Goal: Task Accomplishment & Management: Complete application form

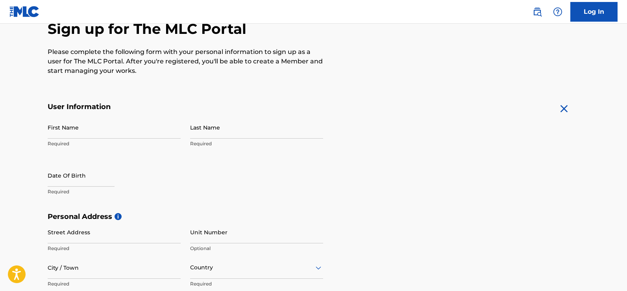
scroll to position [85, 0]
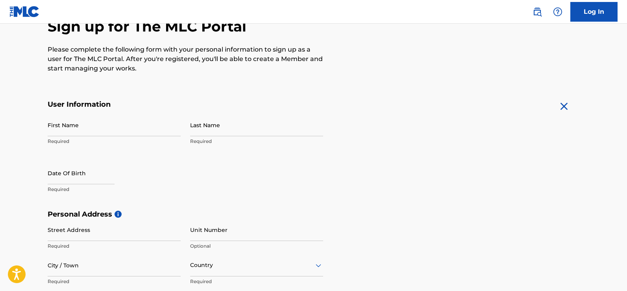
click at [139, 129] on input "First Name" at bounding box center [114, 125] width 133 height 22
type input "[PERSON_NAME]"
type input "uzoma"
type input "[STREET_ADDRESS][PERSON_NAME]"
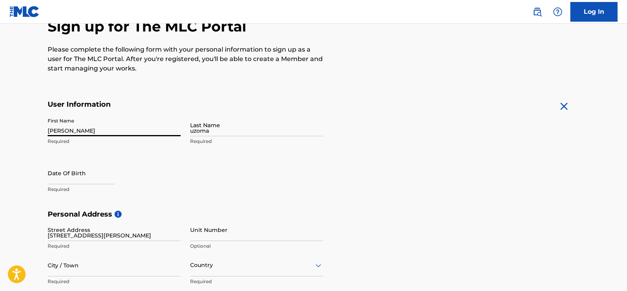
type input "[GEOGRAPHIC_DATA]"
type input "106104"
type input "816"
type input "0710682"
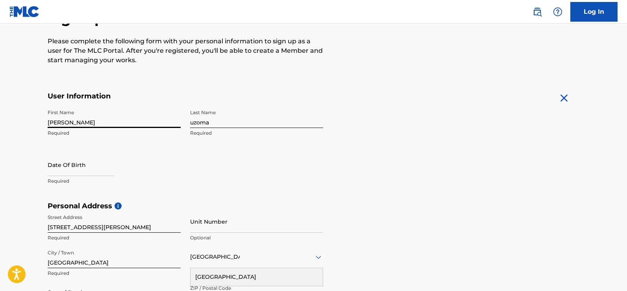
scroll to position [94, 0]
click at [102, 175] on input "text" at bounding box center [81, 164] width 67 height 22
select select "7"
select select "2025"
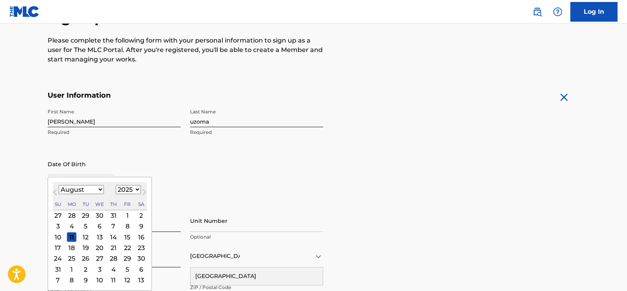
click at [70, 258] on div "25" at bounding box center [71, 258] width 9 height 9
type input "[DATE]"
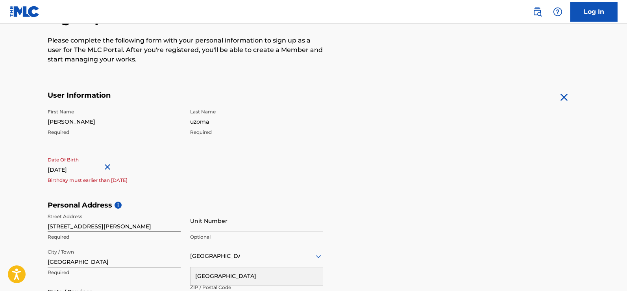
click at [103, 167] on input "[DATE]" at bounding box center [81, 164] width 67 height 22
select select "7"
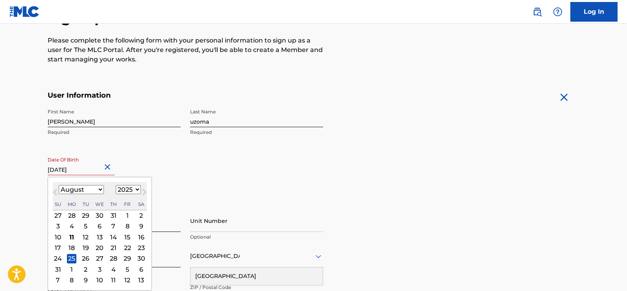
click at [130, 191] on select "1899 1900 1901 1902 1903 1904 1905 1906 1907 1908 1909 1910 1911 1912 1913 1914…" at bounding box center [128, 189] width 25 height 9
select select "1990"
click at [116, 185] on select "1899 1900 1901 1902 1903 1904 1905 1906 1907 1908 1909 1910 1911 1912 1913 1914…" at bounding box center [128, 189] width 25 height 9
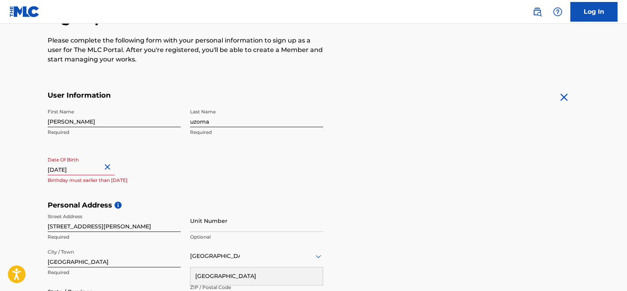
select select "7"
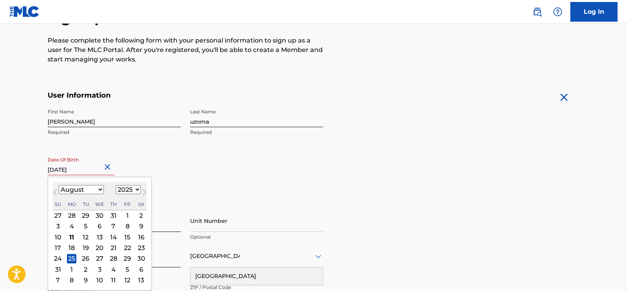
click at [85, 165] on input "[DATE]" at bounding box center [81, 164] width 67 height 22
click at [131, 189] on select "1899 1900 1901 1902 1903 1904 1905 1906 1907 1908 1909 1910 1911 1912 1913 1914…" at bounding box center [128, 189] width 25 height 9
select select "1990"
click at [116, 185] on select "1899 1900 1901 1902 1903 1904 1905 1906 1907 1908 1909 1910 1911 1912 1913 1914…" at bounding box center [128, 189] width 25 height 9
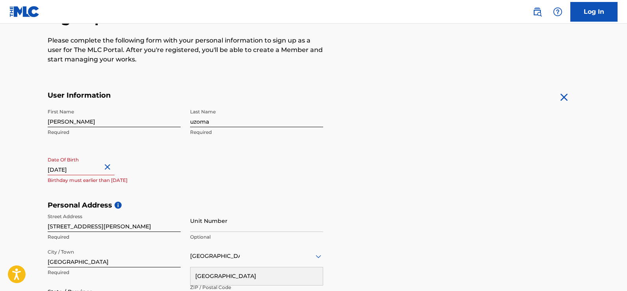
select select "7"
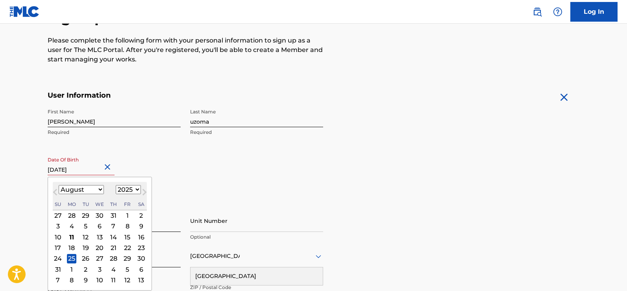
click at [80, 175] on input "[DATE]" at bounding box center [81, 164] width 67 height 22
click at [130, 191] on select "1899 1900 1901 1902 1903 1904 1905 1906 1907 1908 1909 1910 1911 1912 1913 1914…" at bounding box center [128, 189] width 25 height 9
click at [116, 185] on select "1899 1900 1901 1902 1903 1904 1905 1906 1907 1908 1909 1910 1911 1912 1913 1914…" at bounding box center [128, 189] width 25 height 9
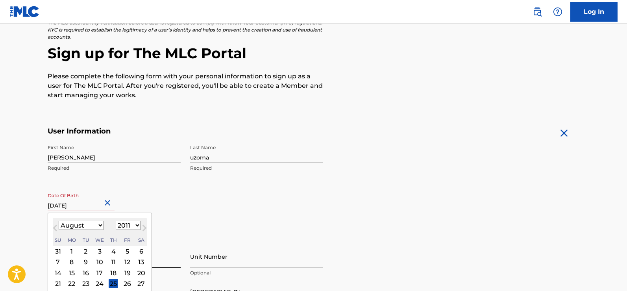
scroll to position [43, 0]
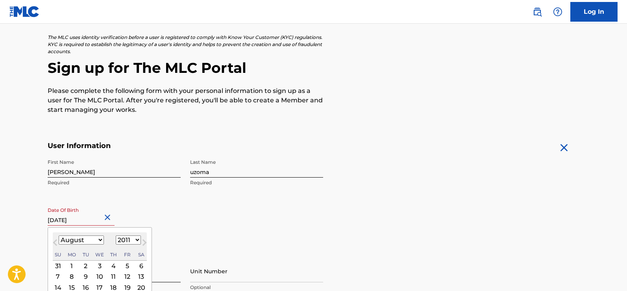
click at [127, 243] on select "1899 1900 1901 1902 1903 1904 1905 1906 1907 1908 1909 1910 1911 1912 1913 1914…" at bounding box center [128, 239] width 25 height 9
select select "1990"
click at [116, 235] on select "1899 1900 1901 1902 1903 1904 1905 1906 1907 1908 1909 1910 1911 1912 1913 1914…" at bounding box center [128, 239] width 25 height 9
click at [130, 243] on select "1899 1900 1901 1902 1903 1904 1905 1906 1907 1908 1909 1910 1911 1912 1913 1914…" at bounding box center [128, 239] width 25 height 9
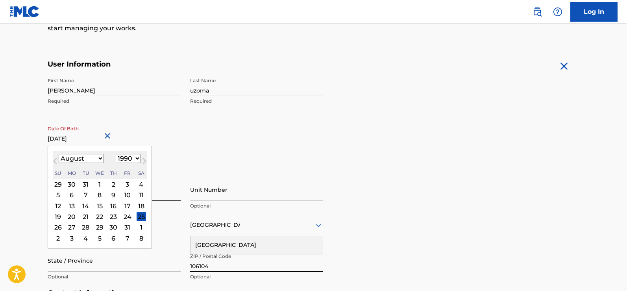
scroll to position [126, 0]
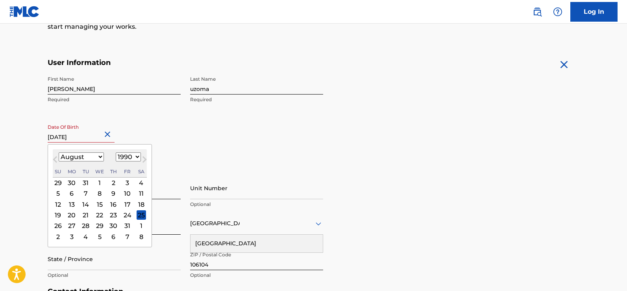
click at [139, 215] on div "25" at bounding box center [141, 214] width 9 height 9
type input "[DATE]"
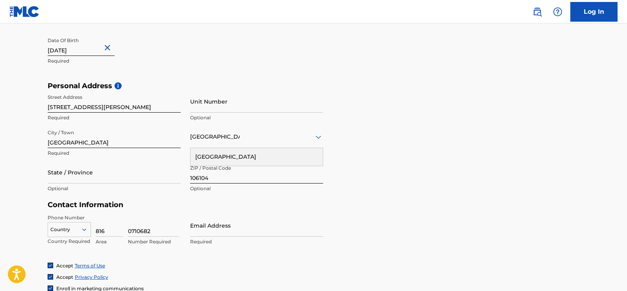
scroll to position [216, 0]
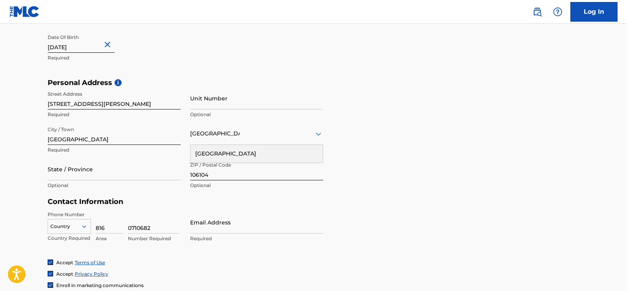
click at [229, 152] on div "[GEOGRAPHIC_DATA]" at bounding box center [257, 154] width 132 height 18
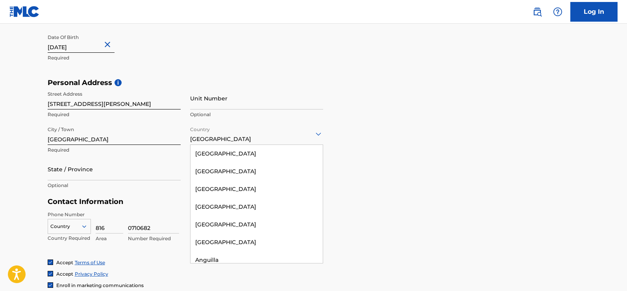
click at [232, 140] on div "[GEOGRAPHIC_DATA]" at bounding box center [256, 133] width 133 height 19
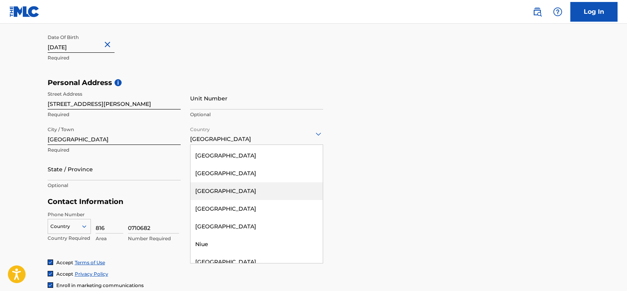
scroll to position [2568, 0]
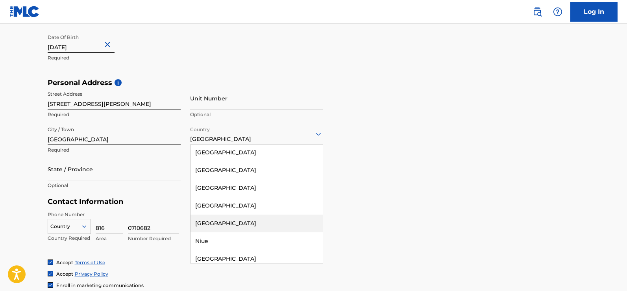
click at [226, 215] on div "[GEOGRAPHIC_DATA]" at bounding box center [257, 224] width 132 height 18
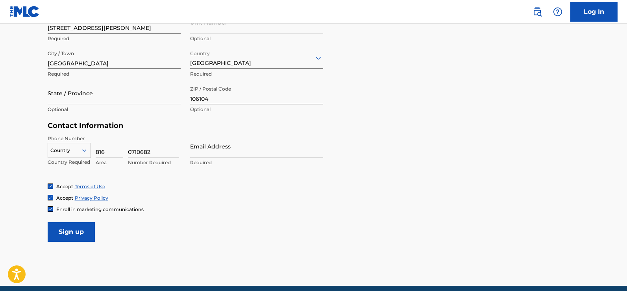
scroll to position [293, 0]
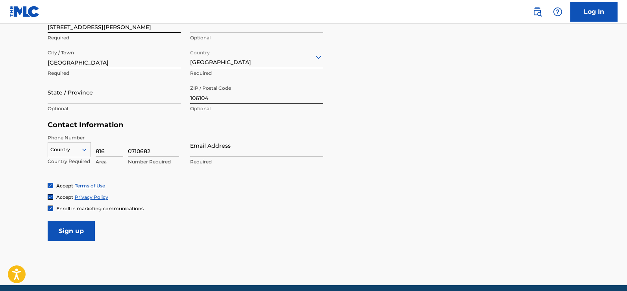
click at [84, 101] on input "State / Province" at bounding box center [114, 92] width 133 height 22
type input "[GEOGRAPHIC_DATA] [GEOGRAPHIC_DATA]"
click at [85, 150] on icon at bounding box center [84, 149] width 7 height 7
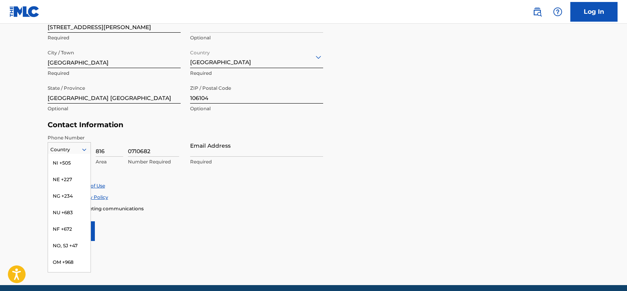
scroll to position [2372, 0]
click at [69, 192] on div "NG +234" at bounding box center [69, 186] width 43 height 17
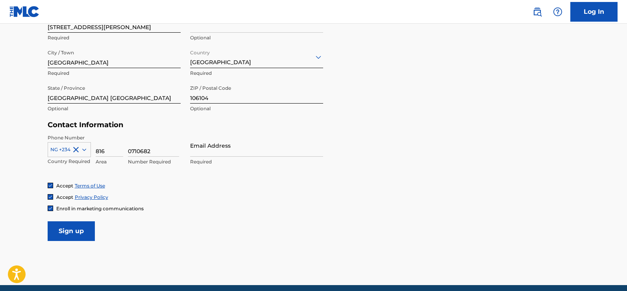
click at [201, 154] on input "Email Address" at bounding box center [256, 145] width 133 height 22
type input "[EMAIL_ADDRESS][DOMAIN_NAME]"
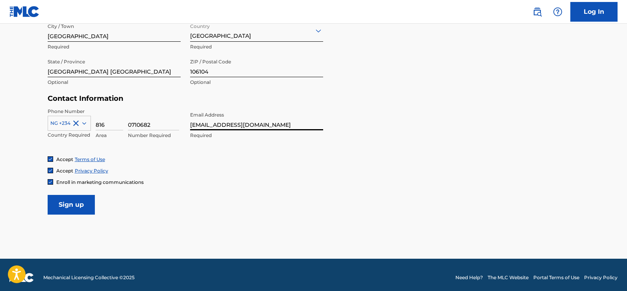
scroll to position [325, 0]
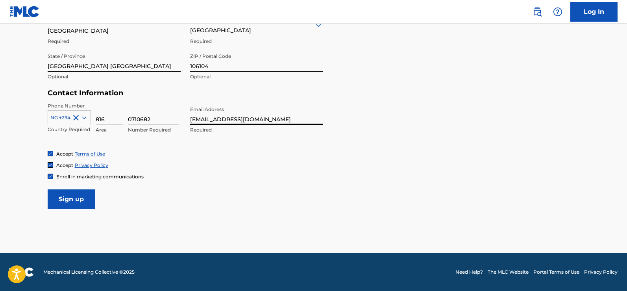
click at [74, 201] on input "Sign up" at bounding box center [71, 199] width 47 height 20
